Goal: Task Accomplishment & Management: Manage account settings

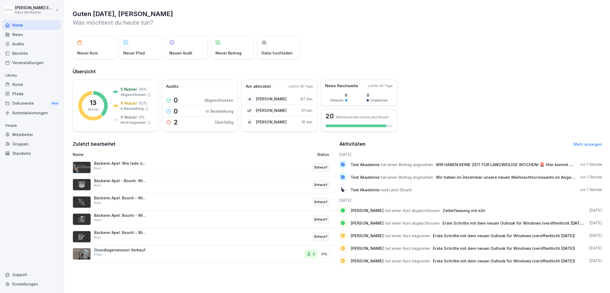
click at [11, 276] on div "Support" at bounding box center [32, 274] width 58 height 9
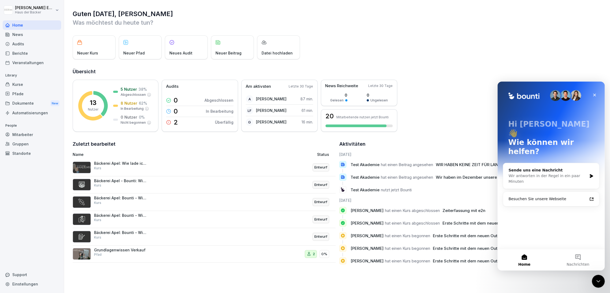
click at [37, 37] on div "News" at bounding box center [32, 34] width 58 height 9
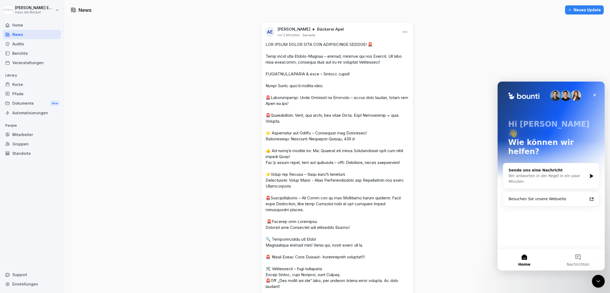
click at [403, 31] on html "[PERSON_NAME] Haus der Bäcker Home News Audits Berichte Veranstaltungen Library…" at bounding box center [305, 146] width 610 height 293
click at [449, 45] on html "[PERSON_NAME] Haus der Bäcker Home News Audits Berichte Veranstaltungen Library…" at bounding box center [305, 146] width 610 height 293
click at [47, 14] on html "[PERSON_NAME] Haus der Bäcker Home News Audits Berichte Veranstaltungen Library…" at bounding box center [305, 146] width 610 height 293
click at [46, 29] on div "Abmelden" at bounding box center [34, 34] width 53 height 10
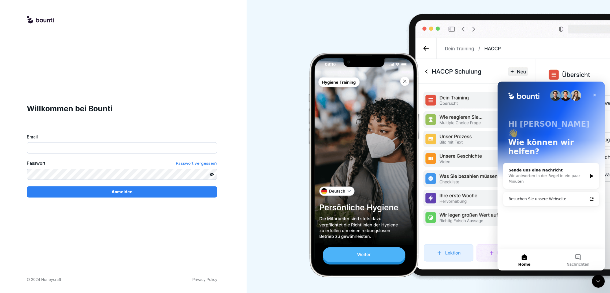
drag, startPoint x: 101, startPoint y: 145, endPoint x: 96, endPoint y: 146, distance: 4.3
click at [100, 145] on input "Email" at bounding box center [122, 147] width 190 height 11
paste input "**********"
type input "**********"
click at [148, 190] on div "Anmelden" at bounding box center [122, 192] width 182 height 6
